Goal: Task Accomplishment & Management: Manage account settings

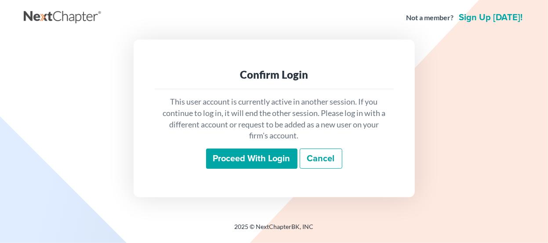
click at [232, 155] on input "Proceed with login" at bounding box center [251, 158] width 91 height 20
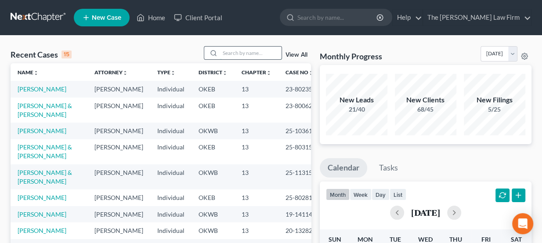
click at [236, 53] on input "search" at bounding box center [250, 53] width 61 height 13
type input "ellis"
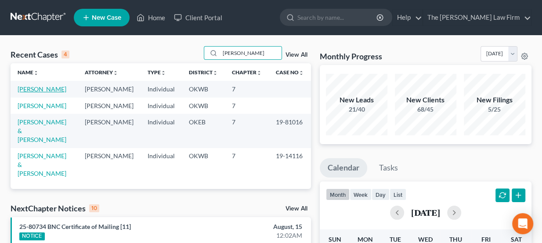
click at [41, 90] on link "Ellis, Clint" at bounding box center [42, 88] width 49 height 7
select select "8"
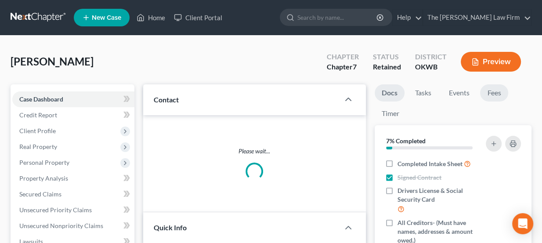
click at [498, 89] on link "Fees" at bounding box center [494, 92] width 28 height 17
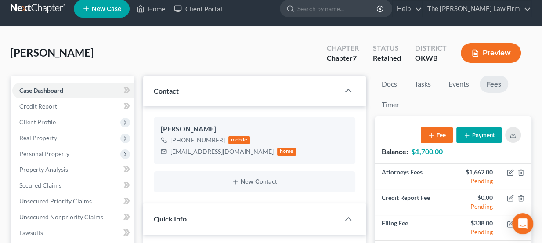
scroll to position [119, 0]
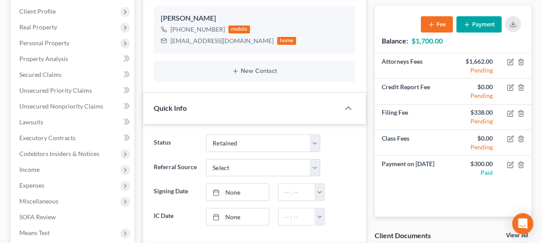
click at [491, 22] on button "Payment" at bounding box center [478, 24] width 45 height 16
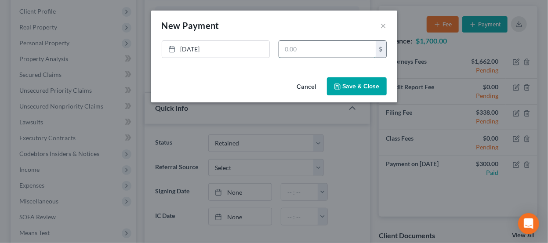
click at [313, 50] on input "text" at bounding box center [327, 49] width 97 height 17
type input "700"
click at [157, 48] on div "8/15/2025 close Date 8/15/2025 Time 8:30 AM chevron_left August 2025 chevron_ri…" at bounding box center [274, 56] width 246 height 33
click at [200, 46] on link "8/15/2025" at bounding box center [215, 49] width 107 height 17
click at [352, 89] on button "Save & Close" at bounding box center [357, 86] width 60 height 18
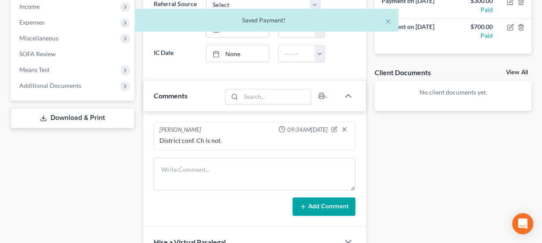
scroll to position [319, 0]
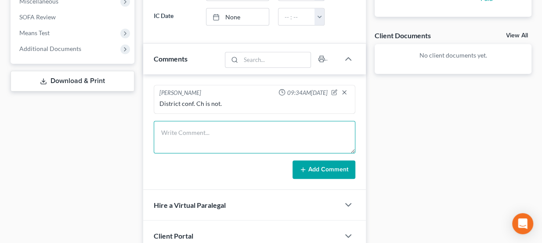
click at [219, 130] on textarea at bounding box center [255, 137] width 202 height 32
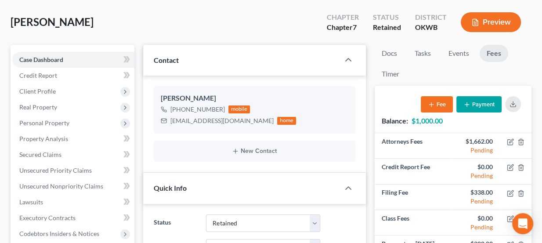
scroll to position [0, 0]
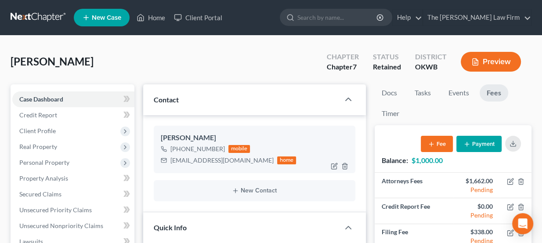
click at [197, 157] on div "pipeline2780@gmail.com" at bounding box center [221, 160] width 103 height 9
copy div "pipeline2780@gmail.com"
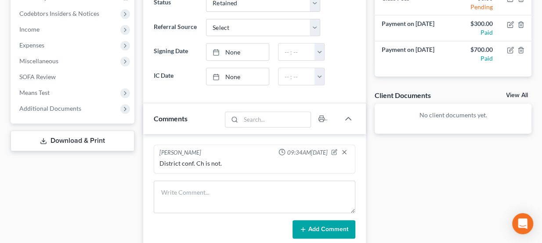
scroll to position [279, 0]
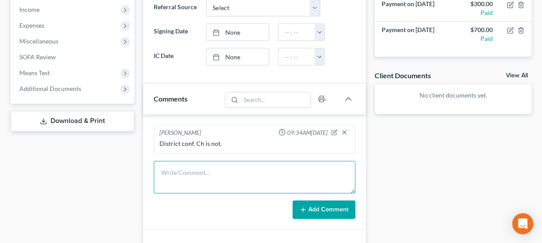
click at [215, 167] on textarea at bounding box center [255, 177] width 202 height 32
type textarea "S"
type textarea "p"
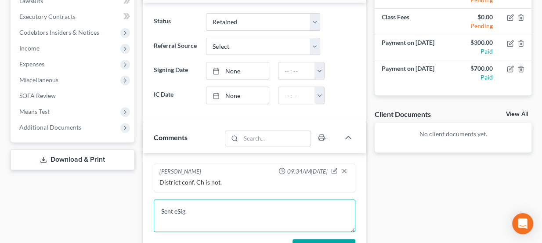
scroll to position [239, 0]
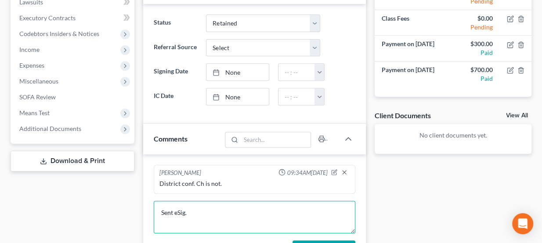
click at [213, 204] on textarea "Sent eSig." at bounding box center [255, 217] width 202 height 32
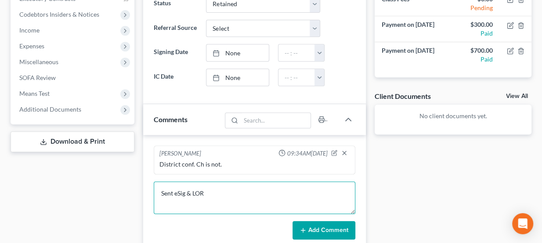
scroll to position [319, 0]
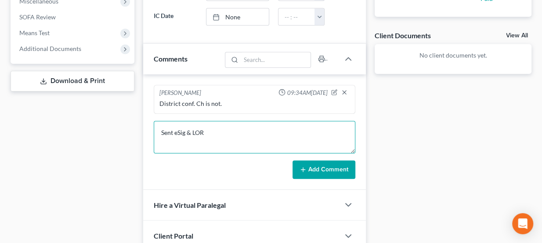
type textarea "Sent eSig & LOR"
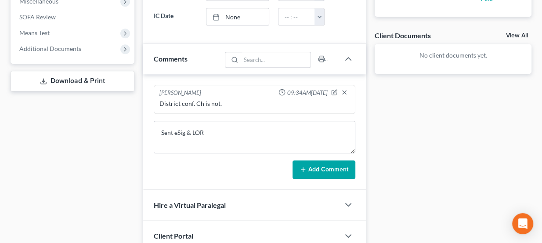
click at [350, 163] on button "Add Comment" at bounding box center [323, 169] width 63 height 18
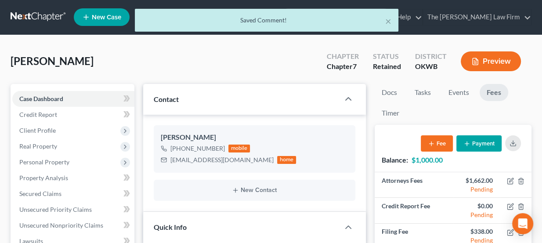
scroll to position [0, 0]
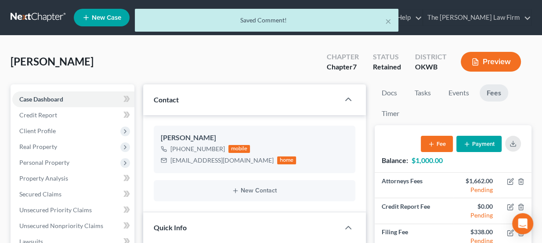
click at [33, 21] on div "× Saved Comment!" at bounding box center [267, 22] width 542 height 27
click at [36, 13] on div "× Saved Comment!" at bounding box center [267, 22] width 542 height 27
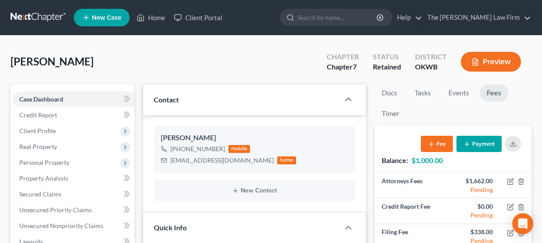
click at [53, 12] on link at bounding box center [39, 18] width 56 height 16
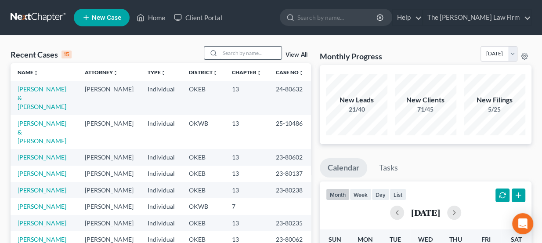
click at [225, 54] on input "search" at bounding box center [250, 53] width 61 height 13
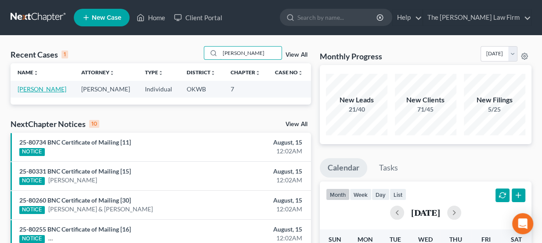
type input "james wilson"
click at [52, 90] on link "Wilson, James" at bounding box center [42, 88] width 49 height 7
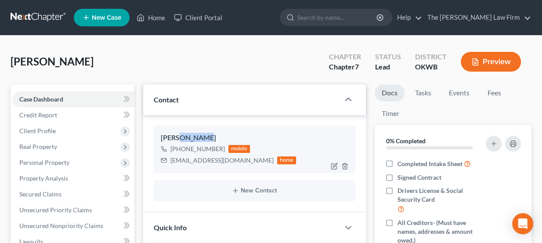
drag, startPoint x: 189, startPoint y: 138, endPoint x: 203, endPoint y: 137, distance: 14.1
click at [203, 137] on div "James Wilson" at bounding box center [255, 138] width 188 height 11
click at [488, 93] on link "Fees" at bounding box center [494, 92] width 28 height 17
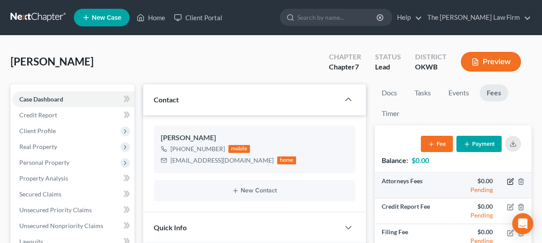
click at [512, 181] on icon "button" at bounding box center [510, 181] width 7 height 7
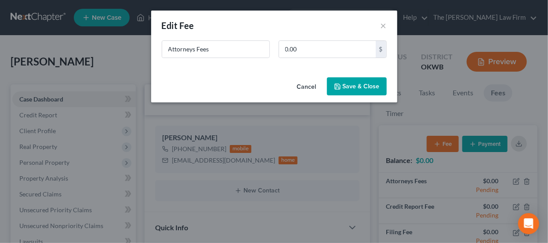
click at [312, 37] on div "New Fee Edit Fee ×" at bounding box center [274, 26] width 246 height 30
click at [314, 50] on input "0.00" at bounding box center [327, 49] width 97 height 17
type input "1,462"
click at [353, 91] on button "Save & Close" at bounding box center [357, 86] width 60 height 18
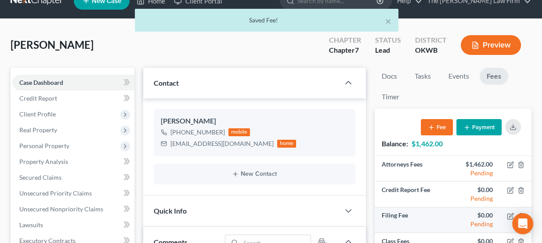
scroll to position [79, 0]
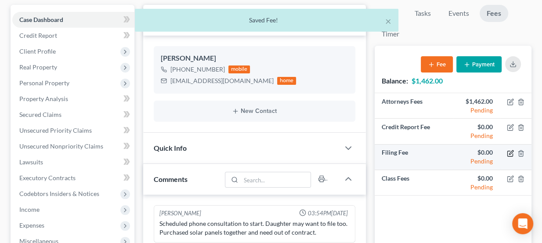
click at [509, 151] on icon "button" at bounding box center [510, 153] width 7 height 7
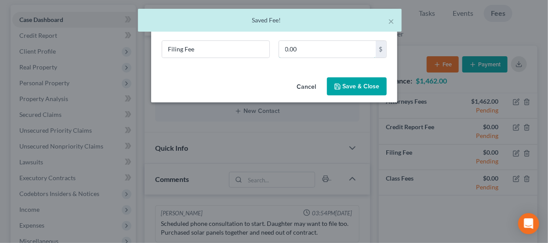
drag, startPoint x: 288, startPoint y: 53, endPoint x: 364, endPoint y: 74, distance: 79.3
click at [288, 53] on input "0.00" at bounding box center [327, 49] width 97 height 17
type input "338"
click at [360, 87] on button "Save & Close" at bounding box center [357, 86] width 60 height 18
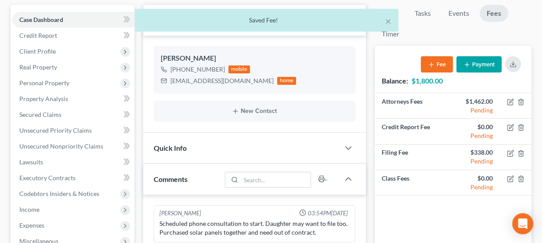
click at [248, 141] on div "Quick Info" at bounding box center [241, 148] width 197 height 30
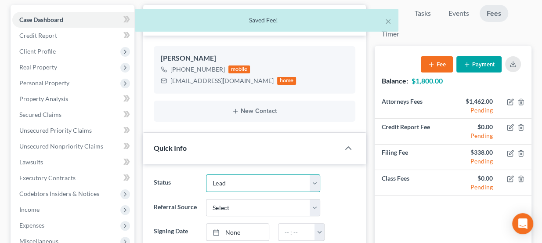
click at [238, 176] on select "Discharged Dismissed Filed Info Sent In Progress Lead Lost Lead Ready to File R…" at bounding box center [263, 183] width 114 height 18
select select "3"
click at [206, 174] on select "Discharged Dismissed Filed Info Sent In Progress Lead Lost Lead Ready to File R…" at bounding box center [263, 183] width 114 height 18
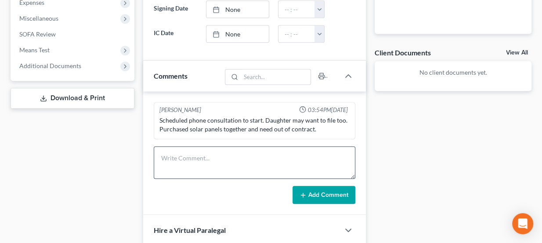
scroll to position [319, 0]
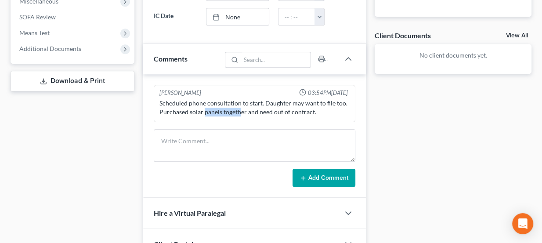
drag, startPoint x: 223, startPoint y: 111, endPoint x: 241, endPoint y: 113, distance: 19.0
click at [241, 113] on div "Scheduled phone consultation to start. Daughter may want to file too. Purchased…" at bounding box center [254, 108] width 191 height 18
drag, startPoint x: 188, startPoint y: 113, endPoint x: 212, endPoint y: 113, distance: 24.1
click at [212, 113] on div "Scheduled phone consultation to start. Daughter may want to file too. Purchased…" at bounding box center [255, 107] width 194 height 21
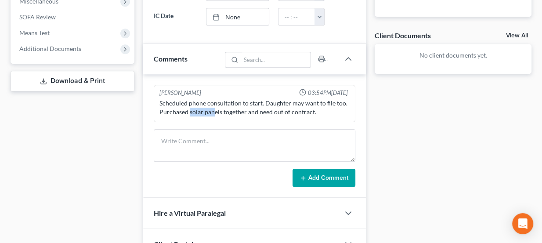
click at [212, 113] on div "Scheduled phone consultation to start. Daughter may want to file too. Purchased…" at bounding box center [255, 107] width 194 height 21
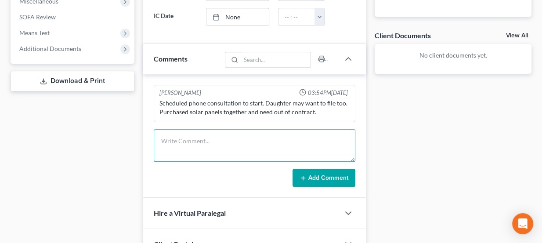
click at [192, 132] on textarea at bounding box center [255, 145] width 202 height 32
paste textarea "He will want to meet in person to sign docs in Shawnee. May start at the first …"
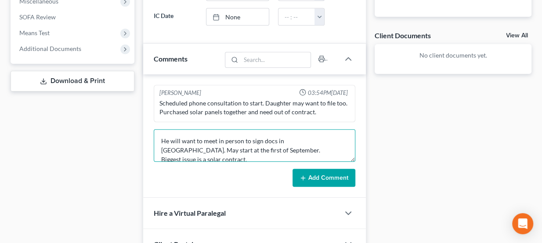
scroll to position [1, 0]
click at [162, 135] on textarea "He will want to meet in person to sign docs in Shawnee. May start at the first …" at bounding box center [255, 145] width 202 height 32
click at [195, 136] on textarea "Ch & district conf. He will want to meet in person to sign docs in Shawnee. May…" at bounding box center [255, 145] width 202 height 32
click at [244, 148] on textarea "Ch & district are conf. He will want to meet in person to sign docs in Shawnee.…" at bounding box center [255, 145] width 202 height 32
click at [216, 136] on textarea "Ch & district are conf. He will want to meet in person to sign docs in Shawnee.…" at bounding box center [255, 145] width 202 height 32
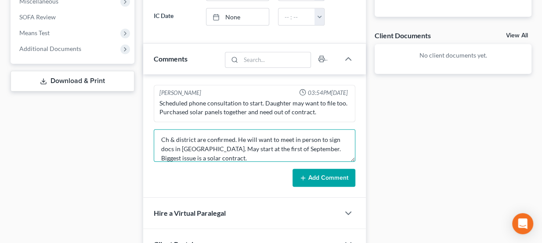
click at [274, 155] on textarea "Ch & district are confirmed. He will want to meet in person to sign docs in Sha…" at bounding box center [255, 145] width 202 height 32
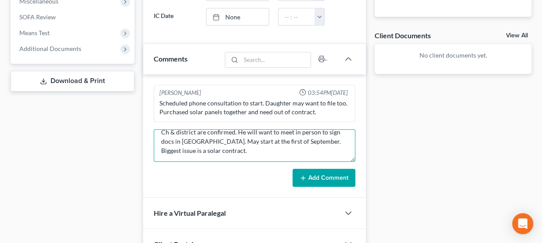
click at [323, 138] on textarea "Ch & district are confirmed. He will want to meet in person to sign docs in Sha…" at bounding box center [255, 145] width 202 height 32
click at [259, 143] on textarea "Ch & district are confirmed. He will want to meet in person to sign docs in Sha…" at bounding box center [255, 145] width 202 height 32
click at [247, 148] on textarea "Ch & district are confirmed. He will want to meet in person to sign docs in Sha…" at bounding box center [255, 145] width 202 height 32
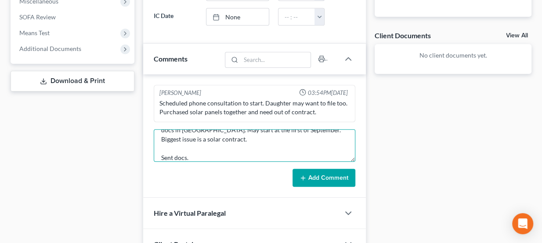
type textarea "Ch & district are confirmed. He will want to meet in person to sign docs in Sha…"
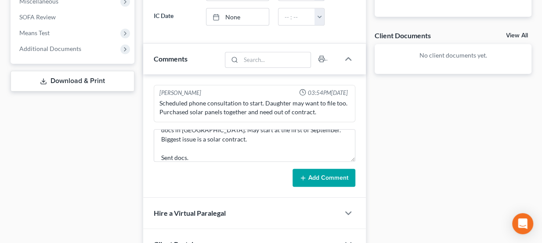
click at [326, 181] on button "Add Comment" at bounding box center [323, 178] width 63 height 18
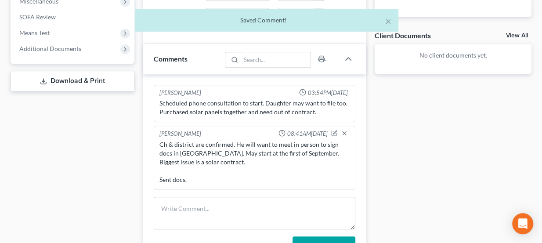
scroll to position [0, 0]
click at [290, 150] on div "Ch & district are confirmed. He will want to meet in person to sign docs in Sha…" at bounding box center [254, 162] width 191 height 44
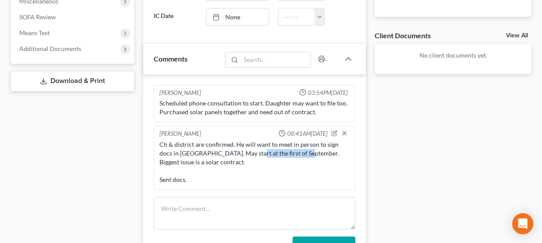
drag, startPoint x: 290, startPoint y: 150, endPoint x: 244, endPoint y: 150, distance: 46.5
click at [244, 150] on div "Ch & district are confirmed. He will want to meet in person to sign docs in Sha…" at bounding box center [254, 162] width 191 height 44
drag, startPoint x: 205, startPoint y: 151, endPoint x: 234, endPoint y: 154, distance: 29.2
click at [234, 154] on div "Ch & district are confirmed. He will want to meet in person to sign docs in Sha…" at bounding box center [254, 162] width 191 height 44
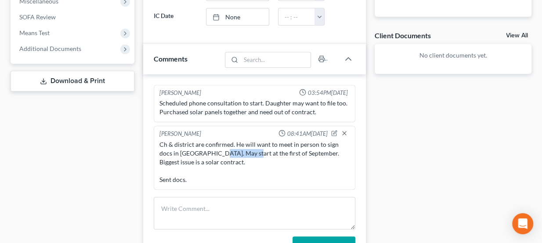
click at [234, 154] on div "Ch & district are confirmed. He will want to meet in person to sign docs in Sha…" at bounding box center [254, 162] width 191 height 44
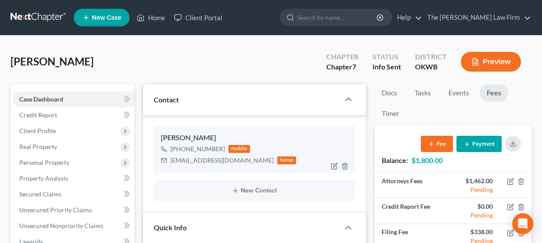
click at [199, 157] on div "itsjamesawilson1952@gmail.com" at bounding box center [221, 160] width 103 height 9
copy div "itsjamesawilson1952@gmail.com"
click at [211, 161] on div "itsjamesawilson1952@gmail.com" at bounding box center [221, 160] width 103 height 9
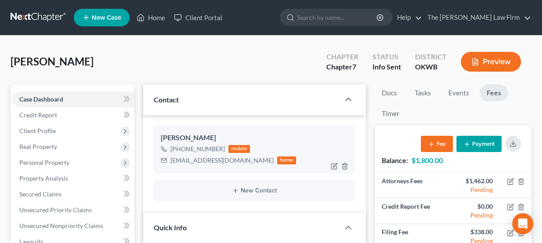
click at [208, 155] on div "itsjamesawilson1952@gmail.com home" at bounding box center [229, 160] width 136 height 11
click at [208, 160] on div "itsjamesawilson1952@gmail.com" at bounding box center [221, 160] width 103 height 9
copy div "itsjamesawilson1952@gmail.com"
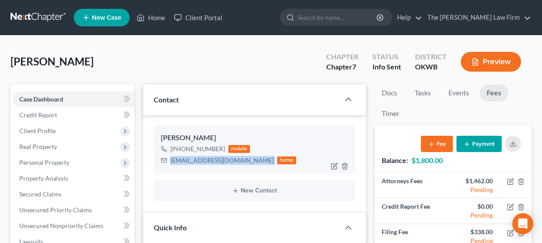
copy div "itsjamesawilson1952@gmail.com"
click at [51, 16] on link at bounding box center [39, 18] width 56 height 16
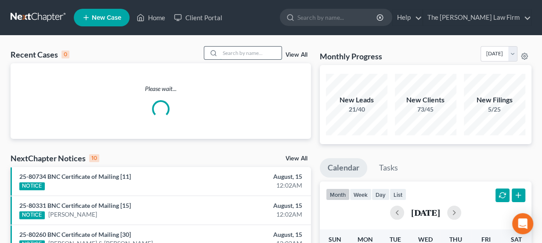
click at [245, 51] on input "search" at bounding box center [250, 53] width 61 height 13
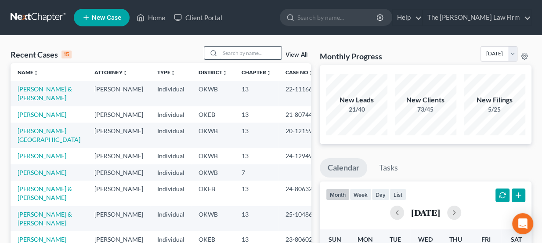
paste input "OKEB 7, $1800 please send docs. They have insurance at the Seminole office. Pro…"
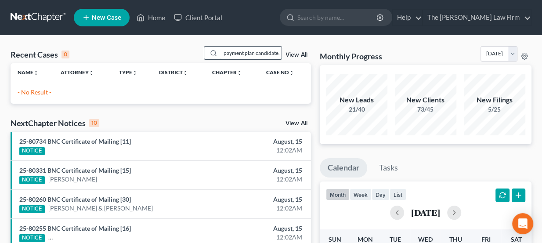
click at [238, 55] on input "OKEB 7, $1800 please send docs. They have insurance at the Seminole office. Pro…" at bounding box center [250, 53] width 61 height 13
type input "Carolee"
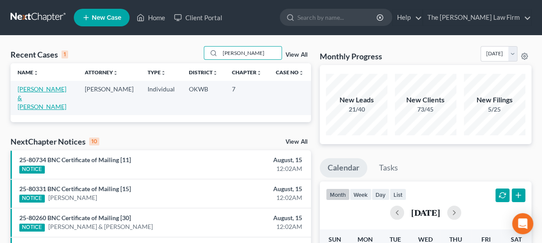
click at [41, 92] on link "Daniels, Ronald & Carolee" at bounding box center [42, 97] width 49 height 25
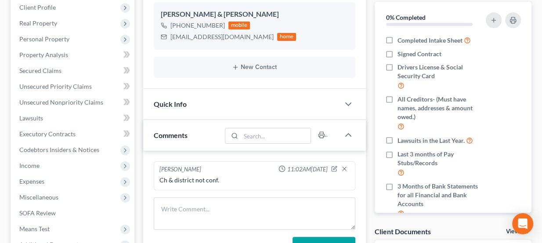
scroll to position [159, 0]
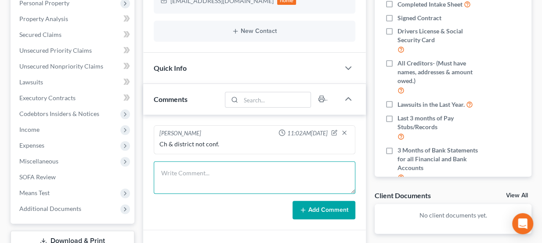
click at [217, 173] on textarea at bounding box center [255, 177] width 202 height 32
paste textarea "OKEB 7, $1800 please send docs. They have insurance at the Seminole office. Pro…"
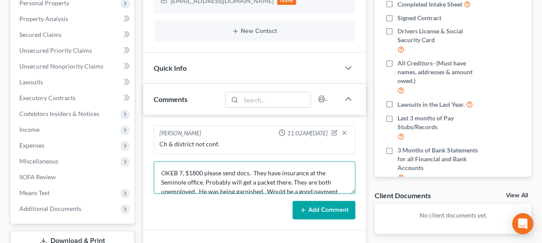
scroll to position [11, 0]
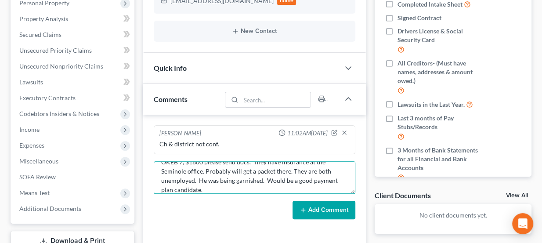
drag, startPoint x: 210, startPoint y: 185, endPoint x: 266, endPoint y: 176, distance: 56.0
click at [266, 176] on textarea "OKEB 7, $1800 please send docs. They have insurance at the Seminole office. Pro…" at bounding box center [255, 177] width 202 height 32
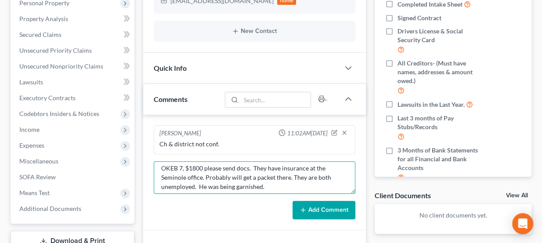
scroll to position [0, 0]
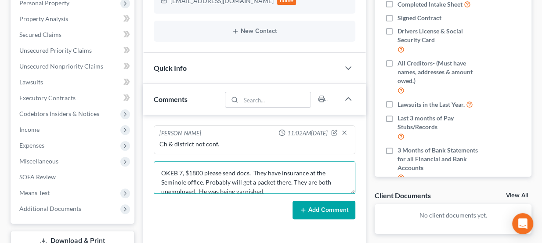
drag, startPoint x: 238, startPoint y: 173, endPoint x: 204, endPoint y: 171, distance: 33.9
click at [204, 171] on textarea "OKEB 7, $1800 please send docs. They have insurance at the Seminole office. Pro…" at bounding box center [255, 177] width 202 height 32
type textarea "OKEB 7, $1800 . They have insurance at the Seminole office. Probably will get a…"
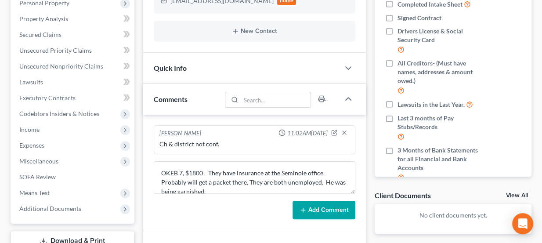
click at [311, 209] on button "Add Comment" at bounding box center [323, 210] width 63 height 18
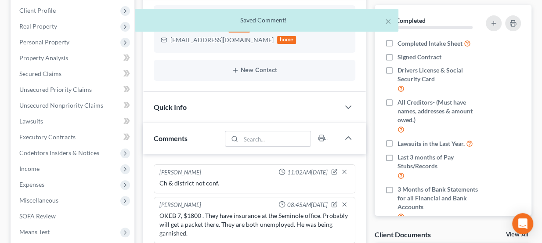
scroll to position [119, 0]
click at [234, 107] on div "Quick Info" at bounding box center [241, 108] width 197 height 30
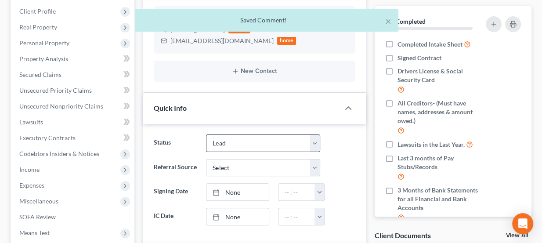
click at [255, 132] on div "Status Discharged Dismissed Filed Info Sent In Progress Lead Lost Lead Ready to…" at bounding box center [254, 183] width 223 height 119
click at [257, 138] on select "Discharged Dismissed Filed Info Sent In Progress Lead Lost Lead Ready to File R…" at bounding box center [263, 143] width 114 height 18
select select "3"
click at [206, 134] on select "Discharged Dismissed Filed Info Sent In Progress Lead Lost Lead Ready to File R…" at bounding box center [263, 143] width 114 height 18
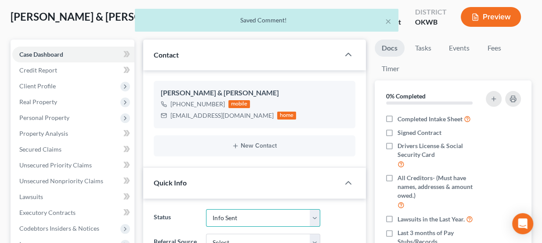
scroll to position [40, 0]
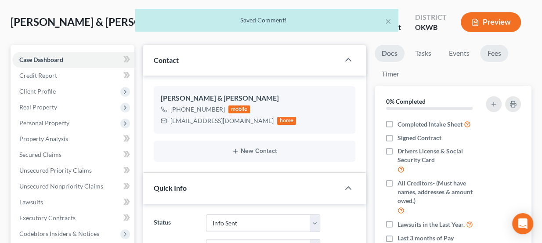
click at [497, 48] on link "Fees" at bounding box center [494, 53] width 28 height 17
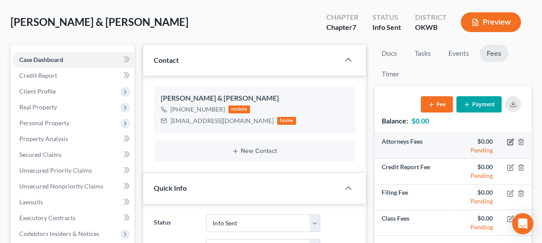
click at [508, 140] on icon "button" at bounding box center [510, 141] width 7 height 7
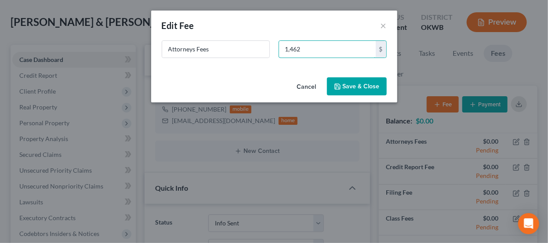
type input "1,462"
drag, startPoint x: 346, startPoint y: 81, endPoint x: 349, endPoint y: 87, distance: 6.3
click at [348, 82] on button "Save & Close" at bounding box center [357, 86] width 60 height 18
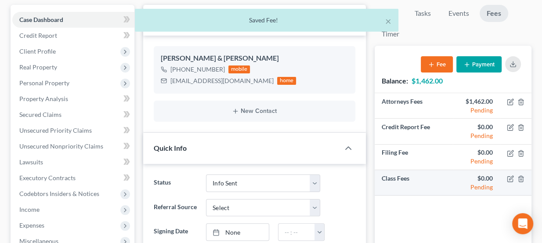
scroll to position [79, 0]
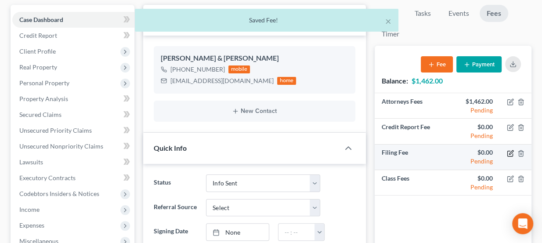
click at [512, 153] on icon "button" at bounding box center [510, 153] width 7 height 7
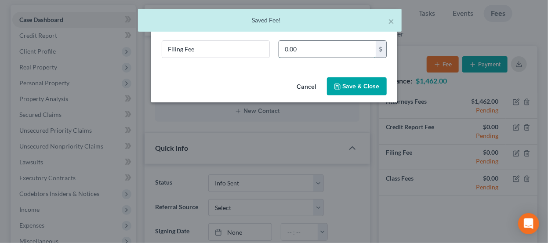
click at [302, 48] on input "0.00" at bounding box center [327, 49] width 97 height 17
type input "338"
click at [360, 84] on button "Save & Close" at bounding box center [357, 86] width 60 height 18
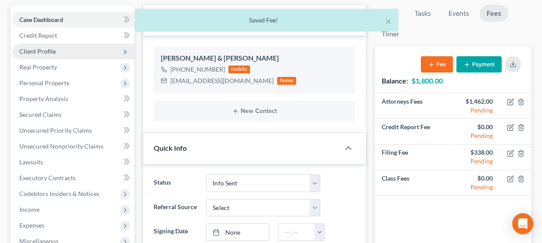
click at [50, 47] on span "Client Profile" at bounding box center [37, 50] width 36 height 7
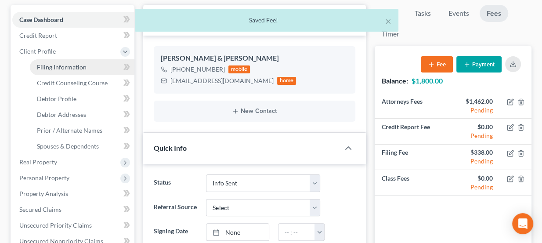
click at [71, 63] on span "Filing Information" at bounding box center [62, 66] width 50 height 7
select select "1"
select select "0"
select select "65"
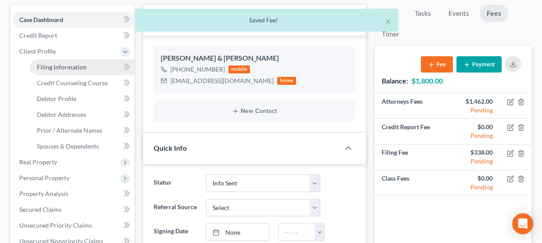
select select "37"
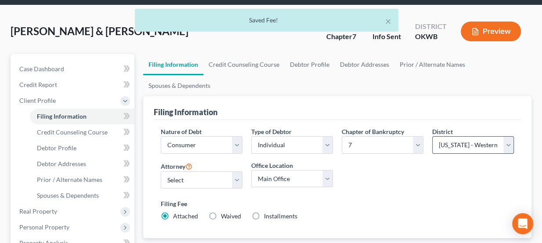
scroll to position [40, 0]
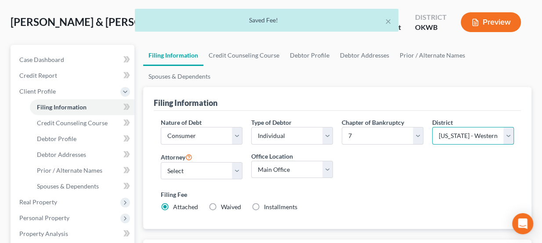
click at [468, 134] on select "Select Alabama - Middle Alabama - Northern Alabama - Southern Alaska Arizona Ar…" at bounding box center [473, 136] width 82 height 18
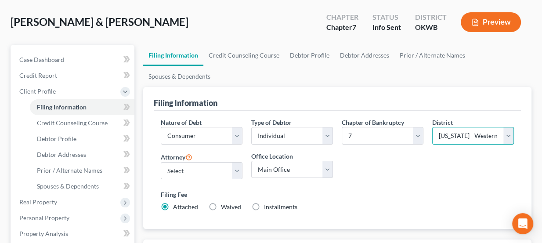
select select "63"
click at [432, 127] on select "Select Alabama - Middle Alabama - Northern Alabama - Southern Alaska Arizona Ar…" at bounding box center [473, 136] width 82 height 18
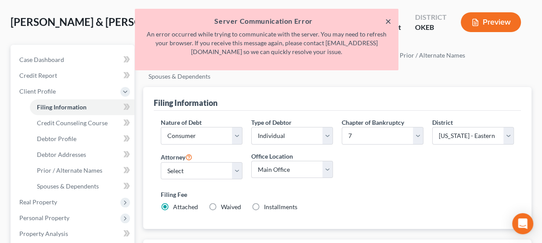
click at [387, 20] on button "×" at bounding box center [388, 21] width 6 height 11
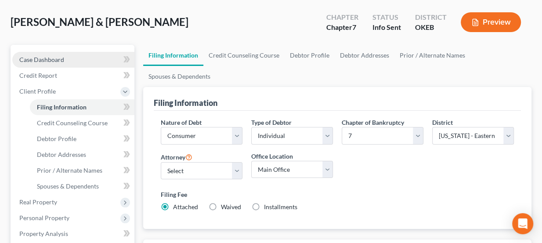
click at [91, 56] on link "Case Dashboard" at bounding box center [73, 60] width 122 height 16
select select "3"
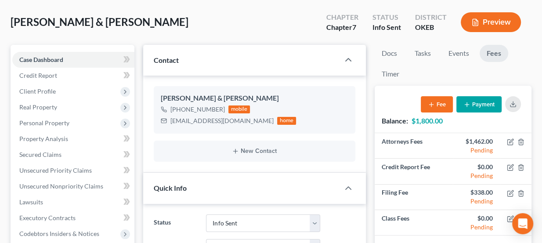
scroll to position [79, 0]
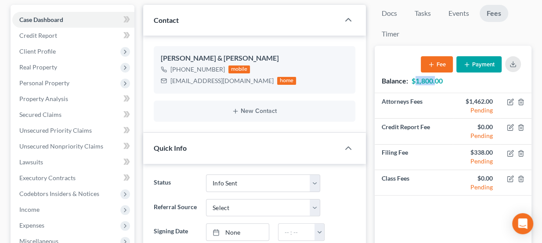
drag, startPoint x: 418, startPoint y: 79, endPoint x: 436, endPoint y: 82, distance: 19.1
click at [436, 82] on strong "$1,800.00" at bounding box center [426, 80] width 31 height 8
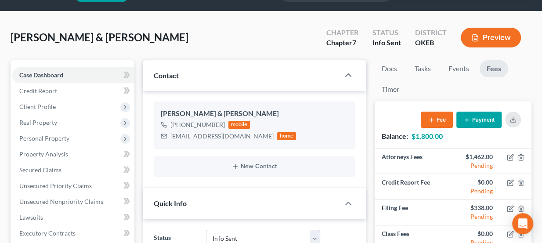
scroll to position [0, 0]
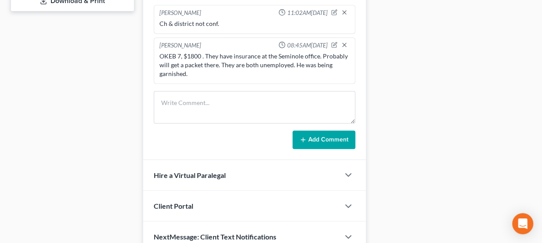
click at [308, 57] on div "OKEB 7, $1800 . They have insurance at the Seminole office. Probably will get a…" at bounding box center [254, 65] width 191 height 26
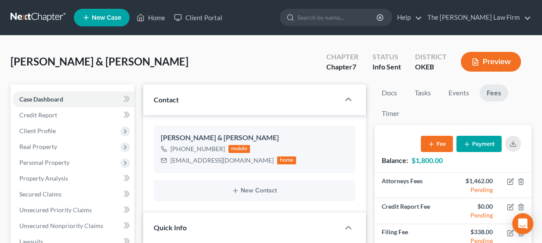
click at [138, 56] on div "Daniels, Ronald & Carolee Upgraded Chapter Chapter 7 Status Info Sent District …" at bounding box center [271, 65] width 521 height 38
click at [196, 163] on div "1rdaniels2021@gmail.com" at bounding box center [221, 160] width 103 height 9
click at [197, 161] on div "1rdaniels2021@gmail.com" at bounding box center [221, 160] width 103 height 9
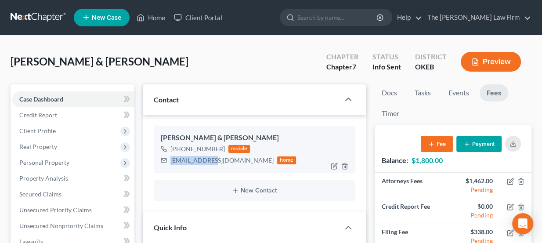
click at [197, 161] on div "1rdaniels2021@gmail.com" at bounding box center [221, 160] width 103 height 9
copy div "1rdaniels2021@gmail.com"
click at [44, 15] on link at bounding box center [39, 18] width 56 height 16
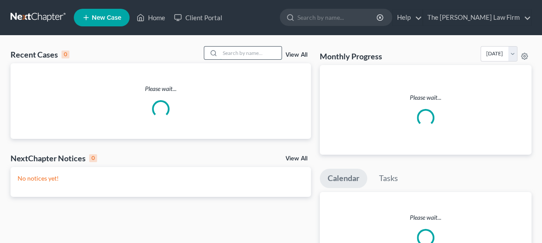
click at [248, 58] on input "search" at bounding box center [250, 53] width 61 height 13
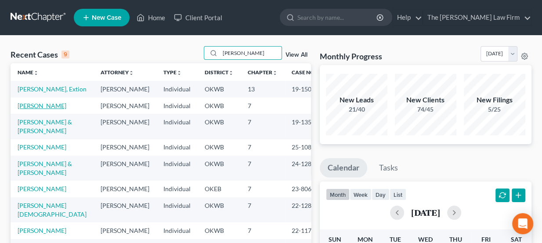
type input "[PERSON_NAME]"
click at [27, 107] on link "[PERSON_NAME]" at bounding box center [42, 105] width 49 height 7
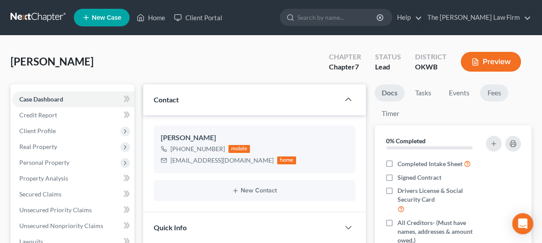
click at [498, 94] on link "Fees" at bounding box center [494, 92] width 28 height 17
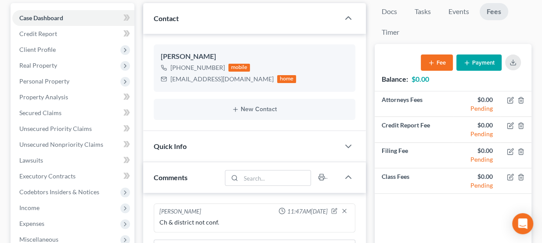
scroll to position [79, 0]
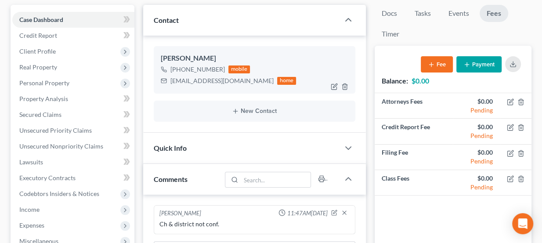
click at [211, 79] on div "[EMAIL_ADDRESS][DOMAIN_NAME]" at bounding box center [221, 80] width 103 height 9
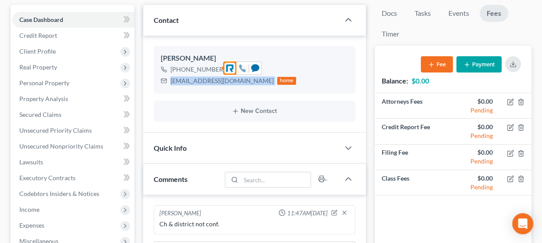
click at [241, 69] on icon at bounding box center [242, 68] width 7 height 7
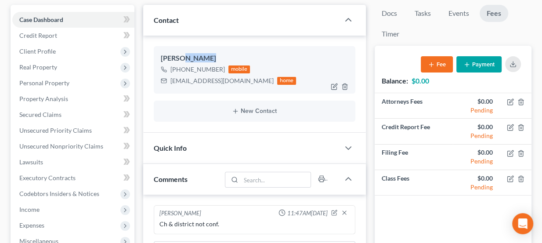
drag, startPoint x: 178, startPoint y: 59, endPoint x: 199, endPoint y: 60, distance: 20.7
click at [199, 60] on div "[PERSON_NAME]" at bounding box center [255, 58] width 188 height 11
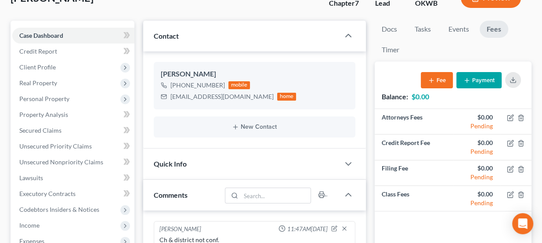
scroll to position [0, 0]
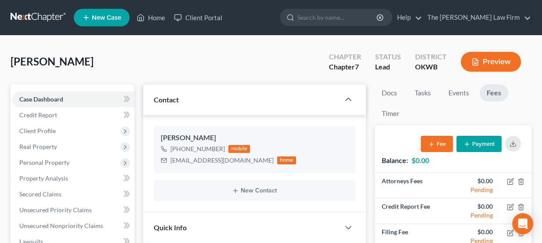
drag, startPoint x: 48, startPoint y: 61, endPoint x: 71, endPoint y: 59, distance: 22.4
click at [71, 59] on span "[PERSON_NAME]" at bounding box center [52, 61] width 83 height 13
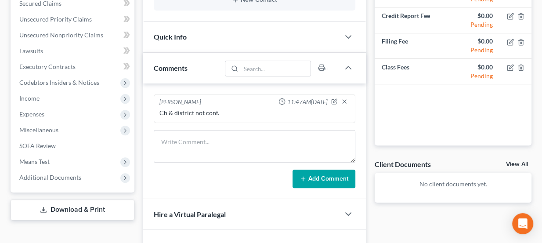
scroll to position [190, 0]
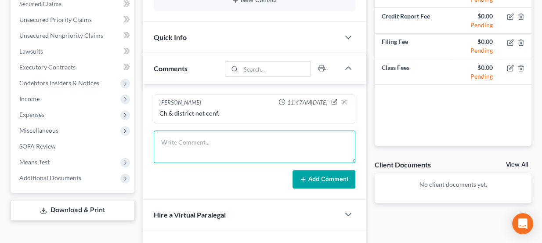
click at [192, 142] on textarea at bounding box center [255, 146] width 202 height 32
paste textarea "Please check it and reschedule and email docs with a note saying the call just …"
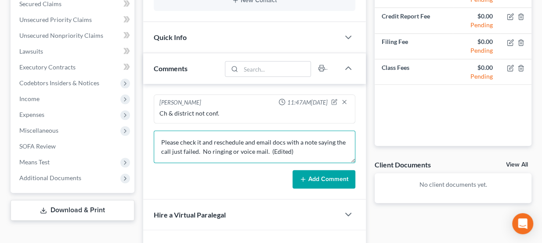
scroll to position [0, 0]
drag, startPoint x: 202, startPoint y: 153, endPoint x: 266, endPoint y: 148, distance: 64.3
click at [266, 148] on textarea "Please check it and reschedule and email docs with a note saying the call just …" at bounding box center [255, 146] width 202 height 32
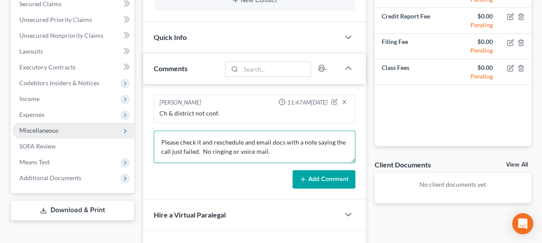
drag, startPoint x: 278, startPoint y: 150, endPoint x: 132, endPoint y: 135, distance: 146.6
click at [132, 135] on div "Petition Navigation Case Dashboard Payments Invoices Payments Payments Credit R…" at bounding box center [271, 93] width 530 height 398
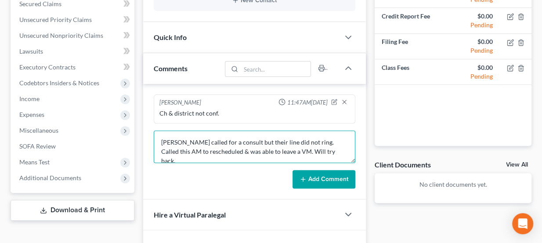
type textarea "[PERSON_NAME] called for a consult but their line did not ring. Called this AM …"
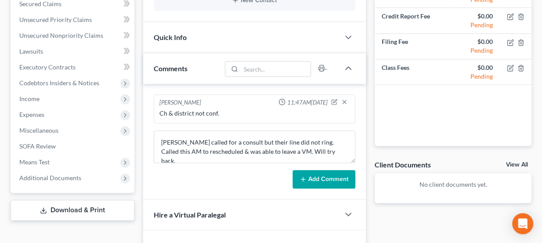
click at [342, 173] on button "Add Comment" at bounding box center [323, 179] width 63 height 18
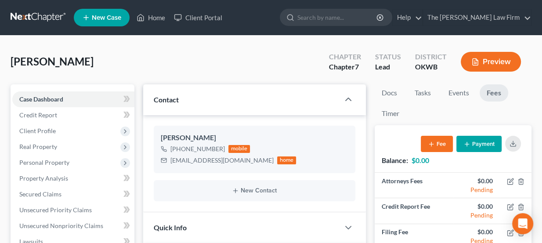
scroll to position [199, 0]
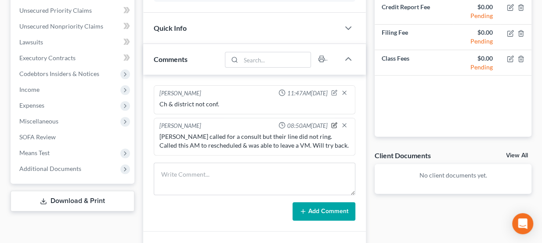
click at [332, 122] on icon "button" at bounding box center [334, 125] width 6 height 6
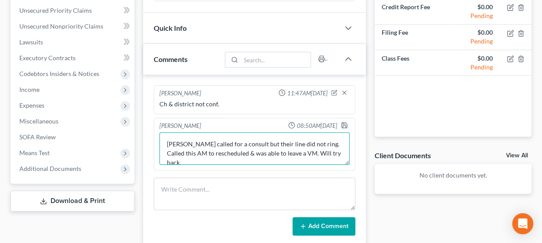
drag, startPoint x: 314, startPoint y: 152, endPoint x: 277, endPoint y: 148, distance: 36.7
click at [277, 148] on textarea "[PERSON_NAME] called for a consult but their line did not ring. Called this AM …" at bounding box center [254, 148] width 191 height 32
type textarea "[PERSON_NAME] called for a consult but their line did not ring. Called this AM …"
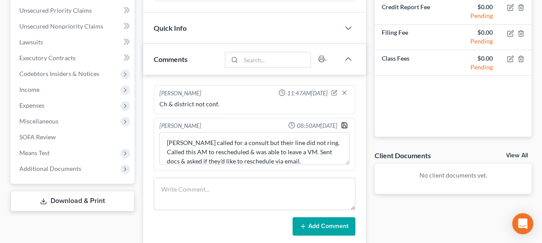
click at [344, 125] on icon "button" at bounding box center [344, 125] width 7 height 7
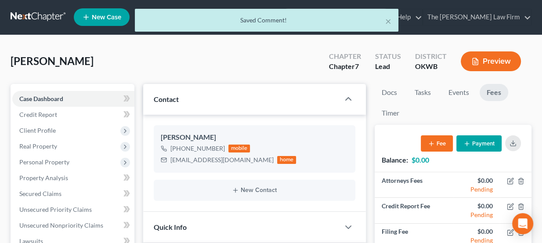
scroll to position [0, 0]
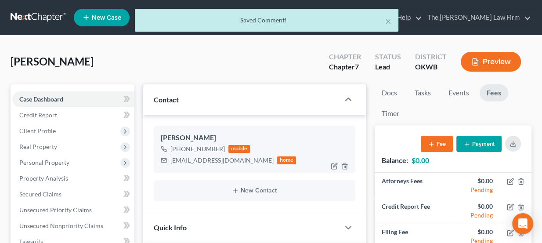
click at [202, 159] on div "[EMAIL_ADDRESS][DOMAIN_NAME]" at bounding box center [221, 160] width 103 height 9
drag, startPoint x: 202, startPoint y: 159, endPoint x: 232, endPoint y: 70, distance: 94.6
click at [232, 69] on div "Gilbert, Tyler Upgraded Chapter Chapter 7 Status Lead District OKWB Preview" at bounding box center [271, 65] width 521 height 38
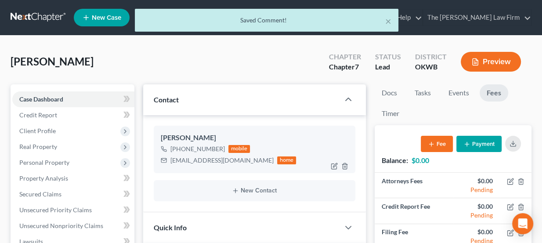
click at [206, 160] on div "sarahbeth5116@gmail.com" at bounding box center [221, 160] width 103 height 9
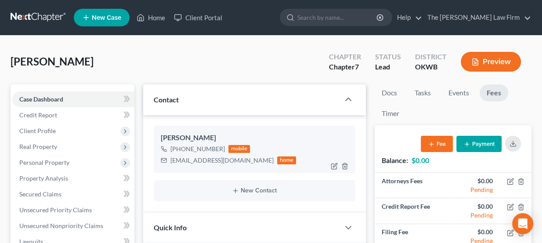
click at [213, 157] on div "sarahbeth5116@gmail.com" at bounding box center [221, 160] width 103 height 9
copy div "sarahbeth5116@gmail.com"
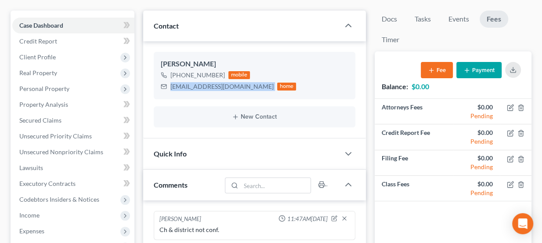
scroll to position [79, 0]
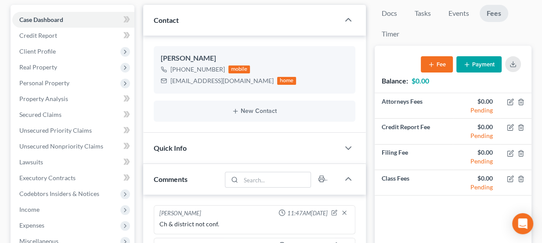
click at [244, 143] on div "Quick Info" at bounding box center [241, 148] width 197 height 30
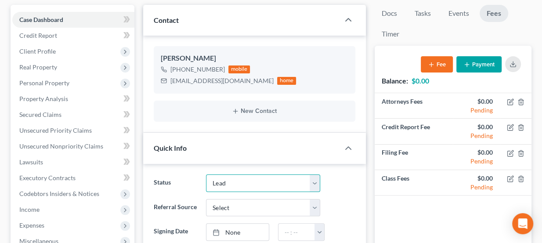
click at [249, 187] on select "Discharged Dismissed Filed Info Sent In Progress Lead Lost Lead Ready to File R…" at bounding box center [263, 183] width 114 height 18
select select "3"
click at [206, 174] on select "Discharged Dismissed Filed Info Sent In Progress Lead Lost Lead Ready to File R…" at bounding box center [263, 183] width 114 height 18
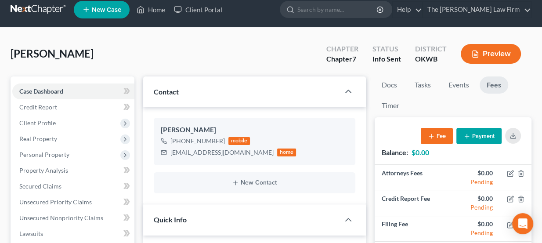
scroll to position [0, 0]
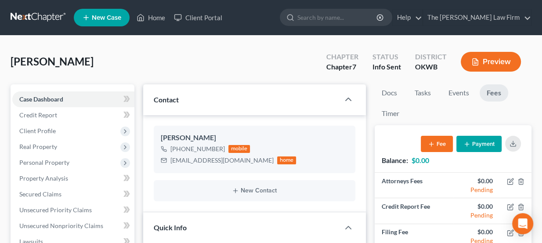
click at [37, 19] on link at bounding box center [39, 18] width 56 height 16
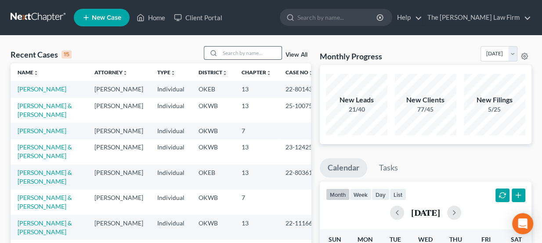
click at [239, 50] on input "search" at bounding box center [250, 53] width 61 height 13
paste input "Business case OKWB 7, $2338. Send docs. Paying $1000 [DATE] on website."
type input "Business case OKWB 7, $2338. Send docs. Paying $1000 [DATE] on website."
click at [255, 54] on input "Business case OKWB 7, $2338. Send docs. Paying $1000 [DATE] on website." at bounding box center [250, 53] width 61 height 13
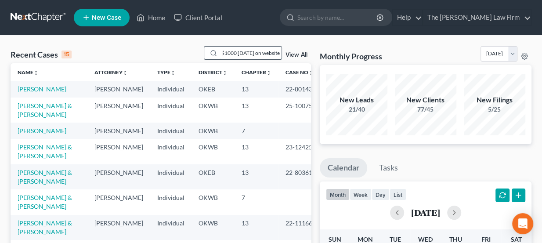
click at [255, 54] on input "Business case OKWB 7, $2338. Send docs. Paying $1000 today on website." at bounding box center [250, 53] width 61 height 13
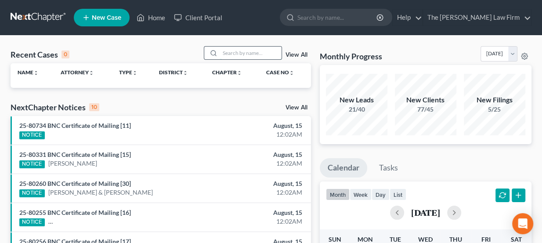
scroll to position [0, 0]
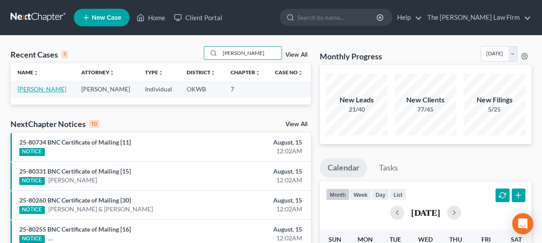
type input "ericka"
click at [44, 87] on link "Newport, Ericka" at bounding box center [42, 88] width 49 height 7
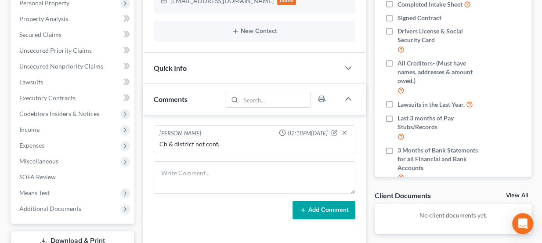
scroll to position [199, 0]
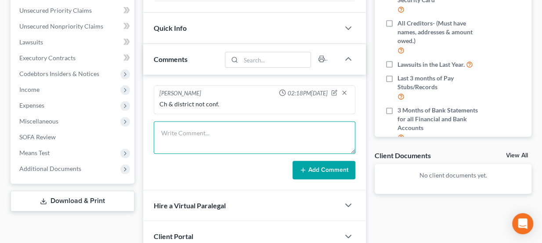
click at [205, 135] on textarea at bounding box center [255, 137] width 202 height 32
paste textarea "Business case OKWB 7, $2338. Send docs. Paying $1000 today on website."
click at [189, 145] on textarea "Business case OKWB 7, $2338. Send docs. Paying $1000 today on website." at bounding box center [255, 137] width 202 height 32
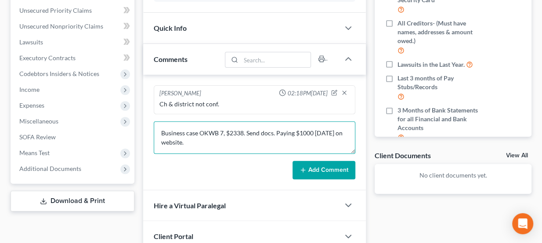
drag, startPoint x: 276, startPoint y: 131, endPoint x: 301, endPoint y: 142, distance: 27.2
click at [245, 133] on textarea "Business case OKWB 7, $2338. Send docs. Paying $1000 today on website." at bounding box center [255, 137] width 202 height 32
click at [345, 132] on textarea "Business case OKWB 7, $2338. Paying $1000 today on website." at bounding box center [255, 137] width 202 height 32
type textarea "Business case OKWB 7, $2338. Paying $1000 today on website. Sent docs + eSig"
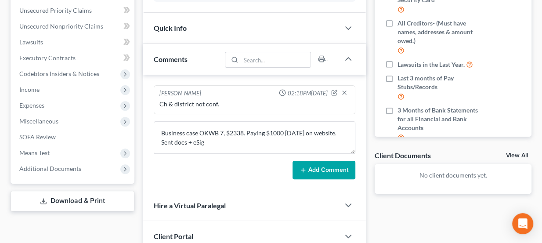
click at [350, 174] on button "Add Comment" at bounding box center [323, 170] width 63 height 18
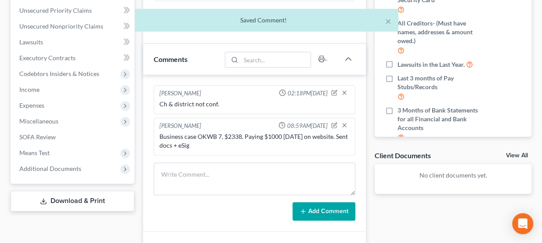
click at [234, 133] on div "Business case OKWB 7, $2338. Paying $1000 today on website. Sent docs + eSig" at bounding box center [254, 141] width 191 height 18
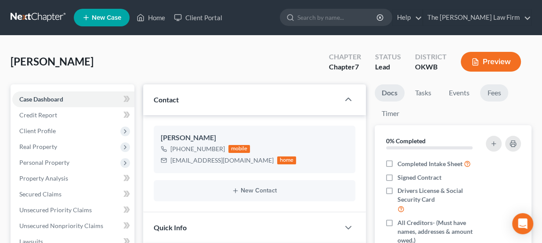
click at [497, 94] on link "Fees" at bounding box center [494, 92] width 28 height 17
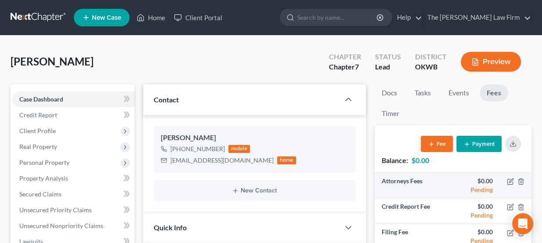
click at [508, 185] on td at bounding box center [516, 185] width 32 height 25
click at [508, 180] on icon "button" at bounding box center [510, 181] width 7 height 7
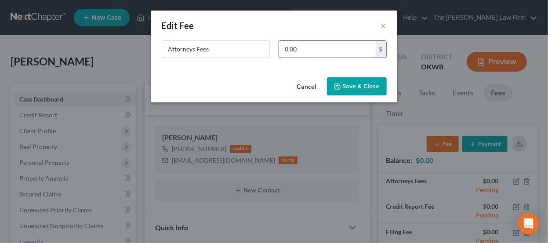
drag, startPoint x: 342, startPoint y: 38, endPoint x: 339, endPoint y: 45, distance: 7.5
click at [340, 40] on div "New Fee Edit Fee × Attorneys Fees 0.00 $ Cancel Save & Close" at bounding box center [274, 57] width 246 height 92
type input "3"
type input "2,000"
drag, startPoint x: 346, startPoint y: 79, endPoint x: 348, endPoint y: 85, distance: 6.7
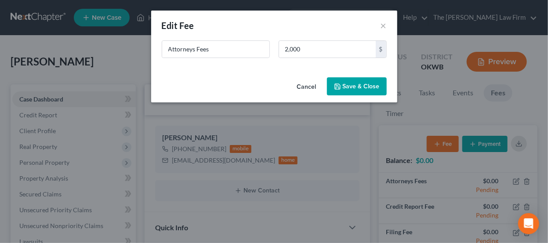
click at [347, 81] on button "Save & Close" at bounding box center [357, 86] width 60 height 18
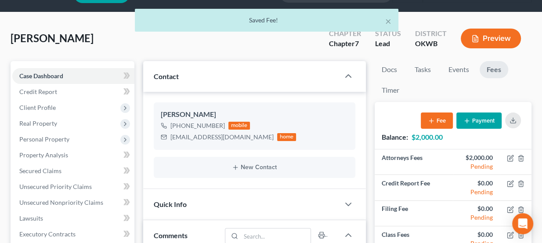
scroll to position [40, 0]
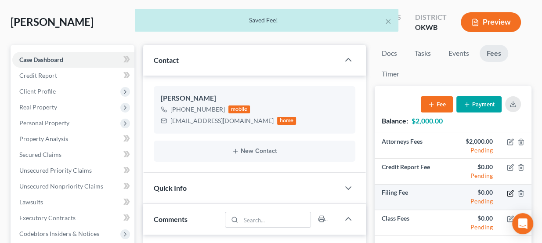
click at [507, 191] on icon "button" at bounding box center [510, 193] width 7 height 7
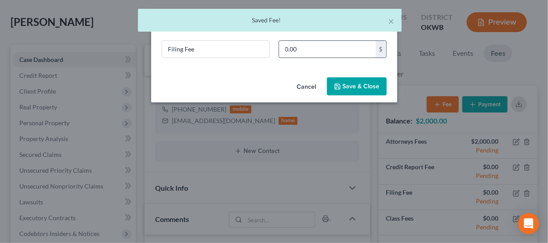
click at [335, 57] on input "0.00" at bounding box center [327, 49] width 97 height 17
type input "338"
click at [360, 81] on button "Save & Close" at bounding box center [357, 86] width 60 height 18
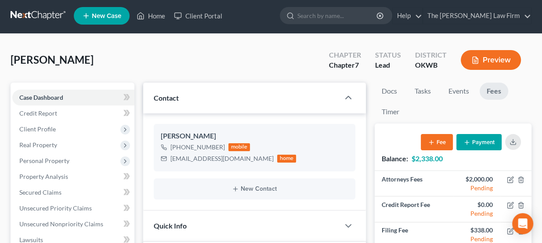
scroll to position [0, 0]
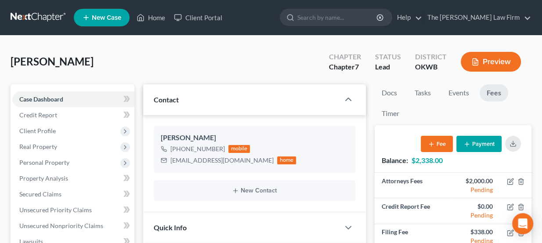
click at [224, 61] on div "Newport, Ericka Upgraded Chapter Chapter 7 Status Lead District OKWB Preview" at bounding box center [271, 65] width 521 height 38
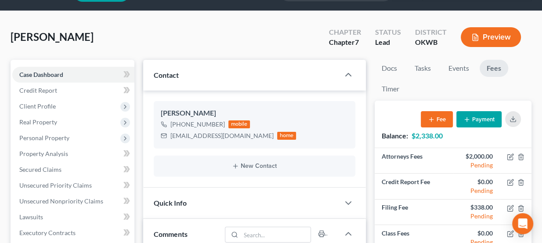
scroll to position [79, 0]
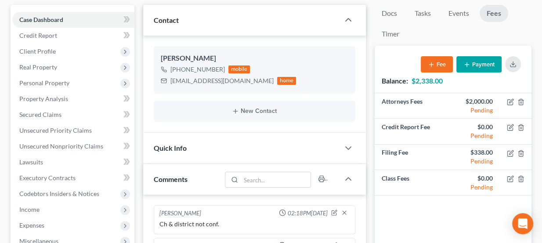
click at [221, 153] on div "Quick Info" at bounding box center [241, 148] width 197 height 30
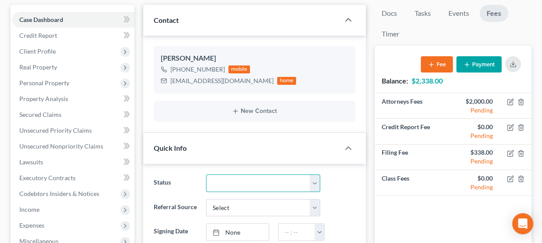
click at [232, 184] on select "Discharged Dismissed Filed Info Sent In Progress Lead Lost Lead Ready to File R…" at bounding box center [263, 183] width 114 height 18
select select "3"
click at [206, 174] on select "Discharged Dismissed Filed Info Sent In Progress Lead Lost Lead Ready to File R…" at bounding box center [263, 183] width 114 height 18
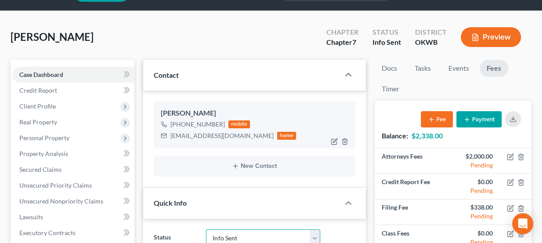
scroll to position [0, 0]
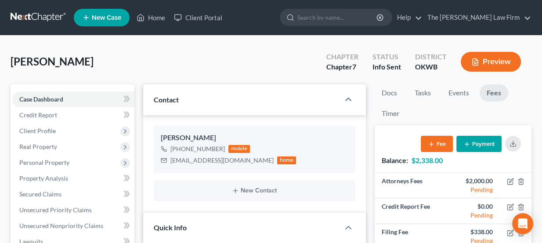
drag, startPoint x: 181, startPoint y: 67, endPoint x: 161, endPoint y: 62, distance: 20.3
click at [161, 62] on div "Newport, Ericka Upgraded Chapter Chapter 7 Status Info Sent District OKWB Previ…" at bounding box center [271, 65] width 521 height 38
drag, startPoint x: 68, startPoint y: 64, endPoint x: 118, endPoint y: 65, distance: 50.1
click at [118, 65] on div "Newport, Ericka Upgraded Chapter Chapter 7 Status Info Sent District OKWB Previ…" at bounding box center [271, 65] width 521 height 38
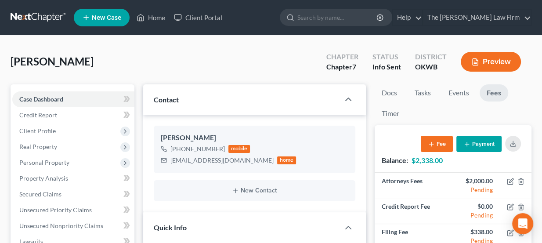
click at [47, 18] on link at bounding box center [39, 18] width 56 height 16
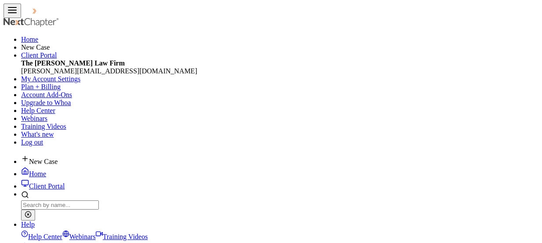
type input "Chase Gibbs"
select select "5"
select select "4"
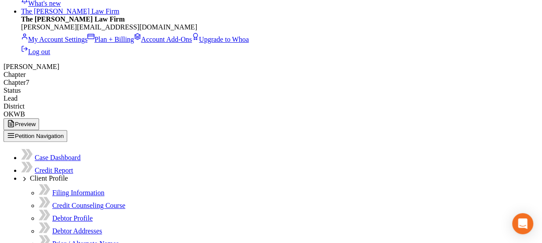
scroll to position [279, 0]
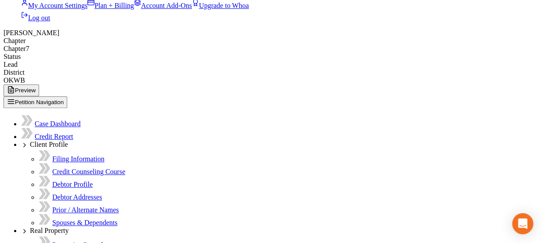
type textarea "Paul called & LVM. Will send docs + offer to reschedule."
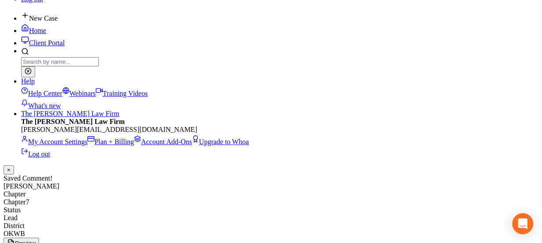
scroll to position [119, 0]
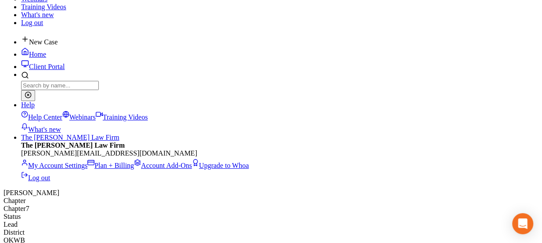
copy div "chasegibbs34@gmail.com"
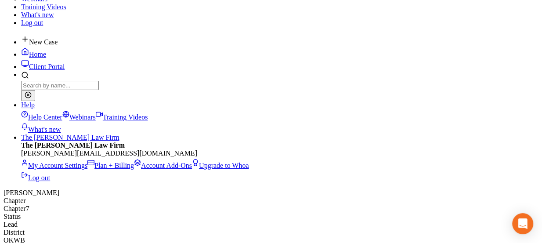
select select "3"
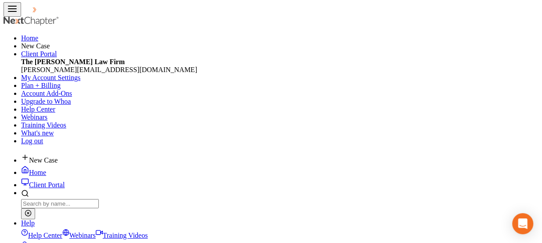
scroll to position [0, 0]
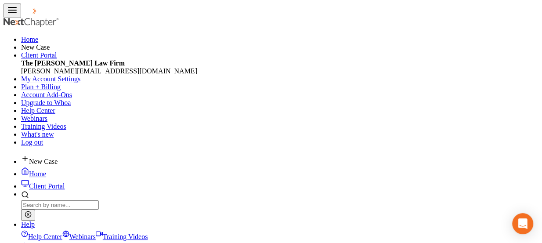
drag, startPoint x: 189, startPoint y: 40, endPoint x: 427, endPoint y: 69, distance: 240.2
click at [58, 158] on link "New Case" at bounding box center [39, 161] width 36 height 7
select select "65"
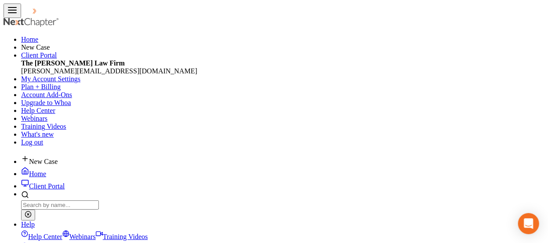
type input "Brad & Wanda"
type input "Killingsworth"
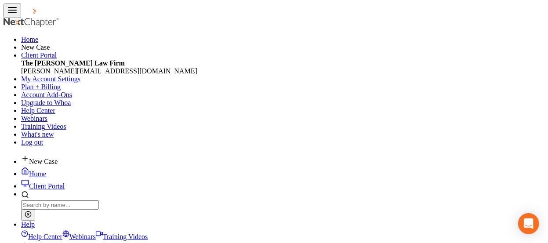
select select "63"
select select "3"
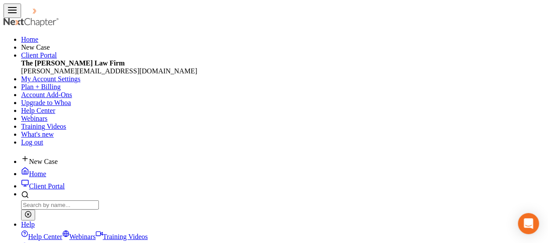
paste textarea "OKEB 13 already filed. We are taking over for Joe Tate."
type textarea "Per Paul - OKEB 13 already filed. We are taking over for Joe Tate."
drag, startPoint x: 417, startPoint y: 68, endPoint x: 440, endPoint y: 74, distance: 24.2
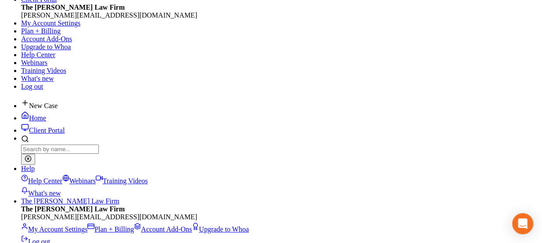
scroll to position [40, 0]
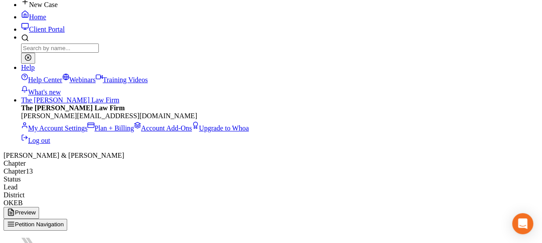
scroll to position [159, 0]
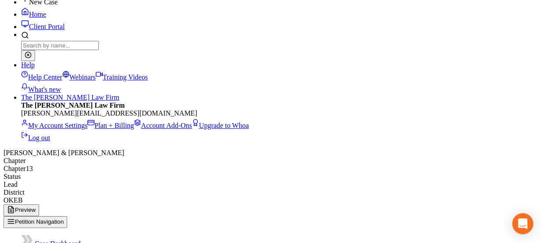
drag, startPoint x: 215, startPoint y: 116, endPoint x: 259, endPoint y: 122, distance: 43.8
drag, startPoint x: 257, startPoint y: 121, endPoint x: 324, endPoint y: 127, distance: 67.5
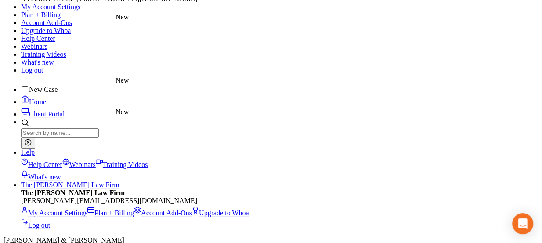
scroll to position [0, 0]
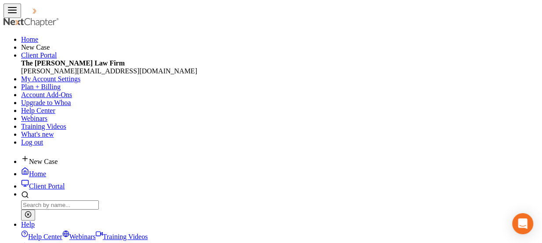
click at [44, 17] on link at bounding box center [49, 12] width 56 height 7
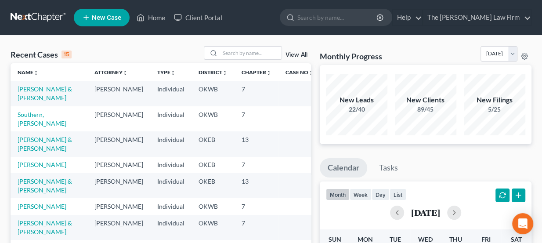
click at [275, 32] on nav "Home New Case Client Portal The [PERSON_NAME] Law Firm [PERSON_NAME][EMAIL_ADDR…" at bounding box center [271, 17] width 542 height 35
click at [276, 28] on ul "New Case Home Client Portal - No Result - See all results Or Press Enter... Hel…" at bounding box center [303, 17] width 458 height 23
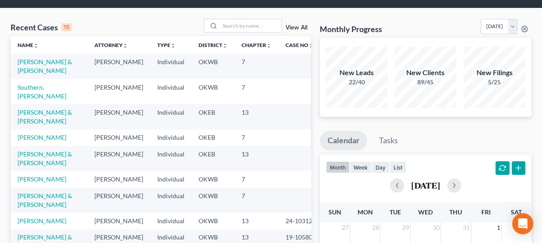
scroll to position [40, 0]
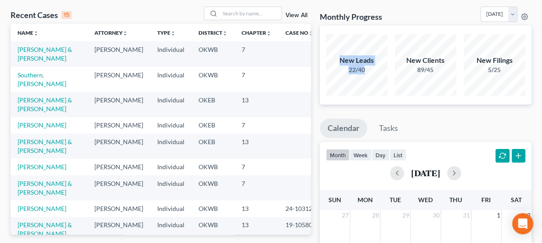
drag, startPoint x: 371, startPoint y: 66, endPoint x: 376, endPoint y: 74, distance: 8.7
click at [376, 74] on div "New Leads 22/40" at bounding box center [356, 64] width 61 height 61
drag, startPoint x: 370, startPoint y: 72, endPoint x: 331, endPoint y: 61, distance: 40.2
click at [331, 61] on div "New Leads 22/40" at bounding box center [356, 64] width 61 height 19
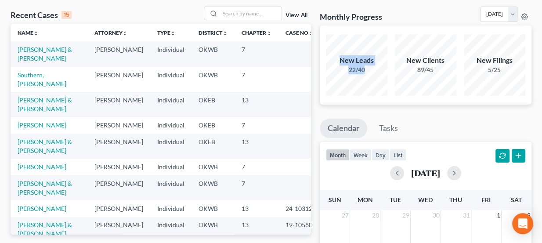
click at [331, 61] on div "New Leads" at bounding box center [356, 60] width 61 height 10
drag, startPoint x: 339, startPoint y: 58, endPoint x: 370, endPoint y: 70, distance: 32.8
click at [370, 70] on div "New Leads 22/40" at bounding box center [356, 64] width 61 height 19
click at [370, 70] on div "22/40" at bounding box center [356, 69] width 61 height 9
drag, startPoint x: 369, startPoint y: 70, endPoint x: 338, endPoint y: 52, distance: 35.8
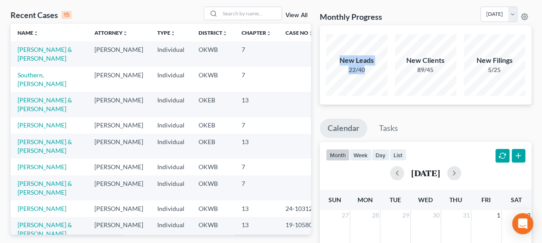
click at [338, 52] on div "New Leads 22/40" at bounding box center [356, 64] width 61 height 61
drag, startPoint x: 340, startPoint y: 56, endPoint x: 371, endPoint y: 68, distance: 33.5
click at [371, 68] on div "New Leads 22/40" at bounding box center [356, 64] width 61 height 19
click at [371, 69] on div "22/40" at bounding box center [356, 69] width 61 height 9
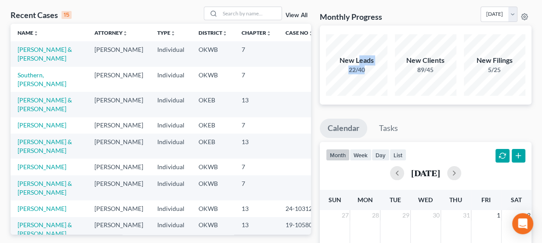
drag, startPoint x: 357, startPoint y: 59, endPoint x: 368, endPoint y: 82, distance: 24.7
click at [368, 82] on div "New Leads 22/40" at bounding box center [356, 64] width 61 height 61
drag, startPoint x: 368, startPoint y: 72, endPoint x: 340, endPoint y: 64, distance: 29.3
click at [340, 64] on div "New Leads 22/40" at bounding box center [356, 64] width 61 height 19
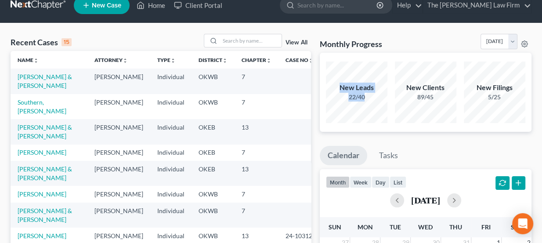
scroll to position [0, 0]
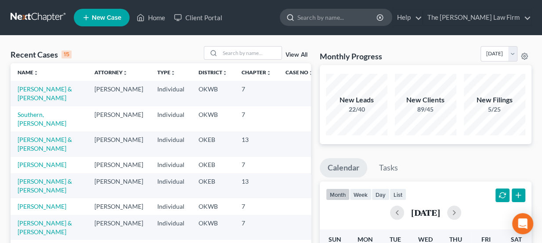
click at [360, 15] on input "search" at bounding box center [337, 17] width 80 height 16
click at [303, 7] on ul "New Case Home Client Portal - No Result - See all results Or Press Enter... Hel…" at bounding box center [303, 17] width 458 height 23
click at [383, 18] on icon "button" at bounding box center [379, 17] width 7 height 7
click at [307, 22] on ul "New Case Home Client Portal - No Result - See all results Or Press Enter... Hel…" at bounding box center [303, 17] width 458 height 23
click at [295, 23] on ul "New Case Home Client Portal - No Result - See all results Or Press Enter... Hel…" at bounding box center [303, 17] width 458 height 23
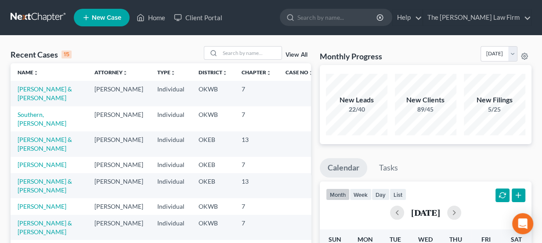
drag, startPoint x: 241, startPoint y: 15, endPoint x: 232, endPoint y: 37, distance: 23.8
click at [241, 15] on ul "New Case Home Client Portal - No Result - See all results Or Press Enter... Hel…" at bounding box center [303, 17] width 458 height 23
click at [242, 51] on input "search" at bounding box center [250, 53] width 61 height 13
click at [278, 21] on ul "New Case Home Client Portal - No Result - See all results Or Press Enter... Hel…" at bounding box center [303, 17] width 458 height 23
drag, startPoint x: 316, startPoint y: 56, endPoint x: 389, endPoint y: 60, distance: 73.4
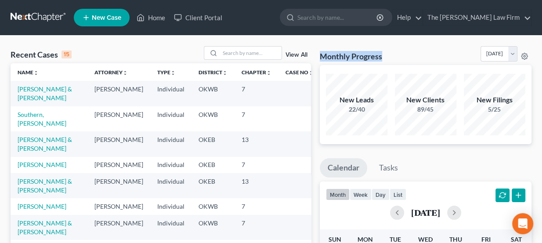
click at [389, 60] on div "Monthly Progress Bankruptcy Bankruptcy [DATE] [DATE] [DATE] [DATE] [DATE] [DATE…" at bounding box center [426, 55] width 212 height 19
click at [498, 50] on select "[DATE] [DATE] [DATE] [DATE] [DATE] [DATE] [DATE] [DATE] [DATE] [DATE] [DATE] [D…" at bounding box center [498, 53] width 37 height 15
click at [498, 51] on select "[DATE] [DATE] [DATE] [DATE] [DATE] [DATE] [DATE] [DATE] [DATE] [DATE] [DATE] [D…" at bounding box center [498, 53] width 37 height 15
click at [499, 50] on select "[DATE] [DATE] [DATE] [DATE] [DATE] [DATE] [DATE] [DATE] [DATE] [DATE] [DATE] [D…" at bounding box center [498, 53] width 37 height 15
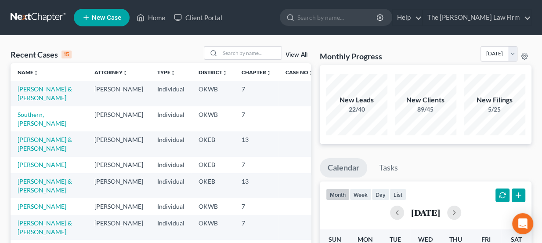
click at [488, 33] on nav "Home New Case Client Portal The [PERSON_NAME] Law Firm [PERSON_NAME][EMAIL_ADDR…" at bounding box center [271, 17] width 542 height 35
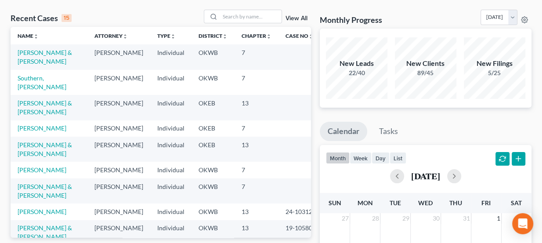
scroll to position [37, 0]
drag, startPoint x: 477, startPoint y: 62, endPoint x: 515, endPoint y: 79, distance: 41.7
click at [515, 79] on div "New Filings 5/25" at bounding box center [494, 67] width 61 height 61
drag, startPoint x: 438, startPoint y: 68, endPoint x: 407, endPoint y: 61, distance: 31.5
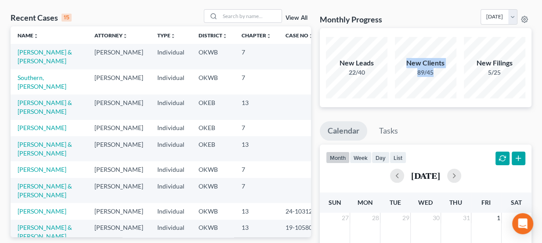
click at [407, 61] on div "New Clients 89/45" at bounding box center [425, 67] width 61 height 19
click at [407, 61] on div "New Clients" at bounding box center [425, 63] width 61 height 10
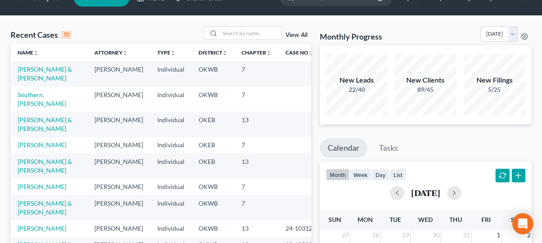
scroll to position [0, 0]
